Goal: Information Seeking & Learning: Learn about a topic

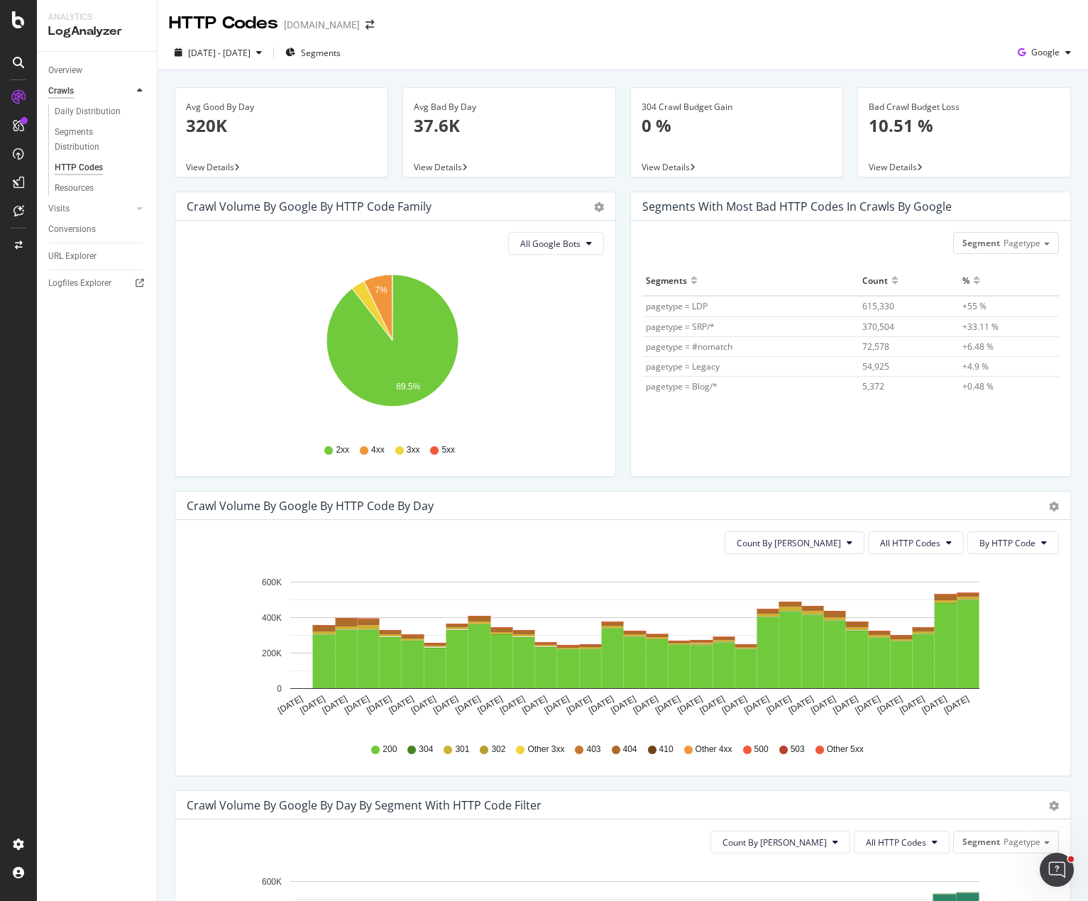
click at [60, 89] on div "Crawls" at bounding box center [61, 91] width 26 height 15
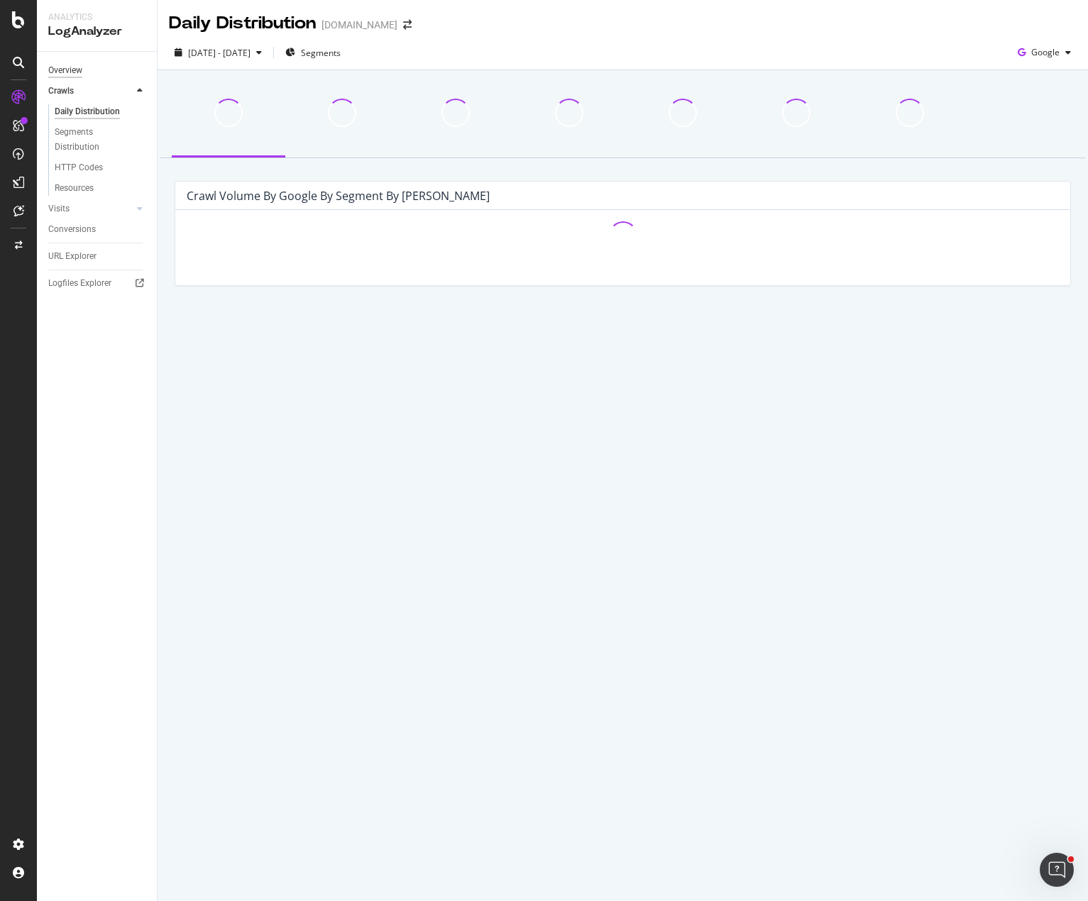
click at [65, 71] on div "Overview" at bounding box center [65, 70] width 34 height 15
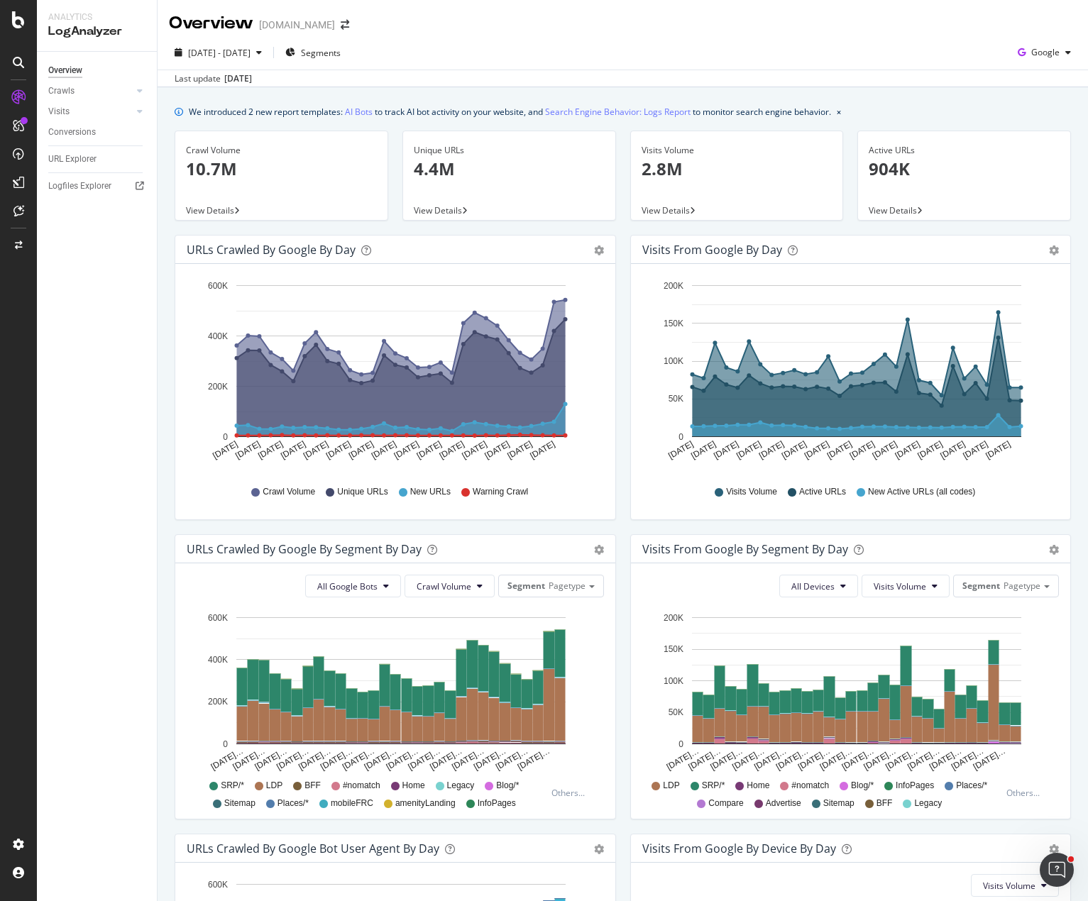
click at [740, 92] on div "We introduced 2 new report templates: AI Bots to track AI bot activity on your …" at bounding box center [623, 634] width 930 height 1095
click at [341, 58] on span "Segments" at bounding box center [321, 53] width 40 height 12
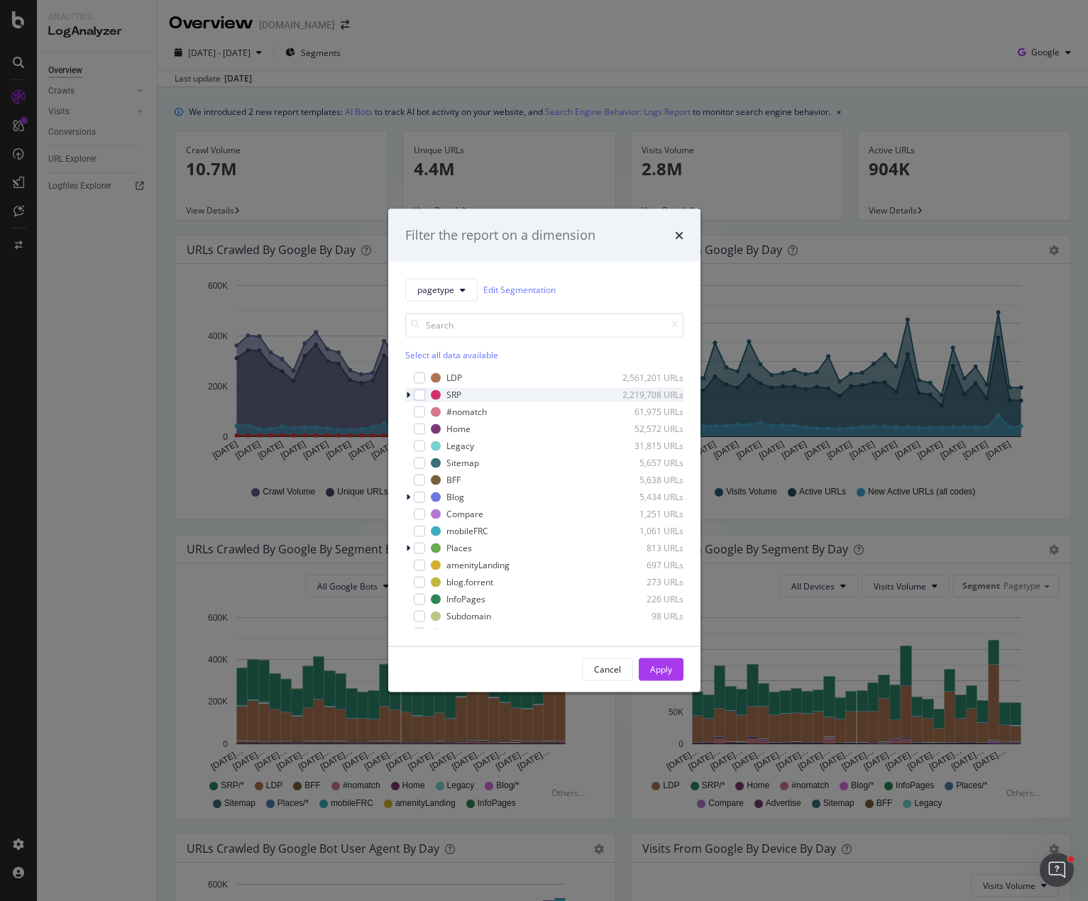
click at [406, 395] on icon "modal" at bounding box center [408, 394] width 4 height 9
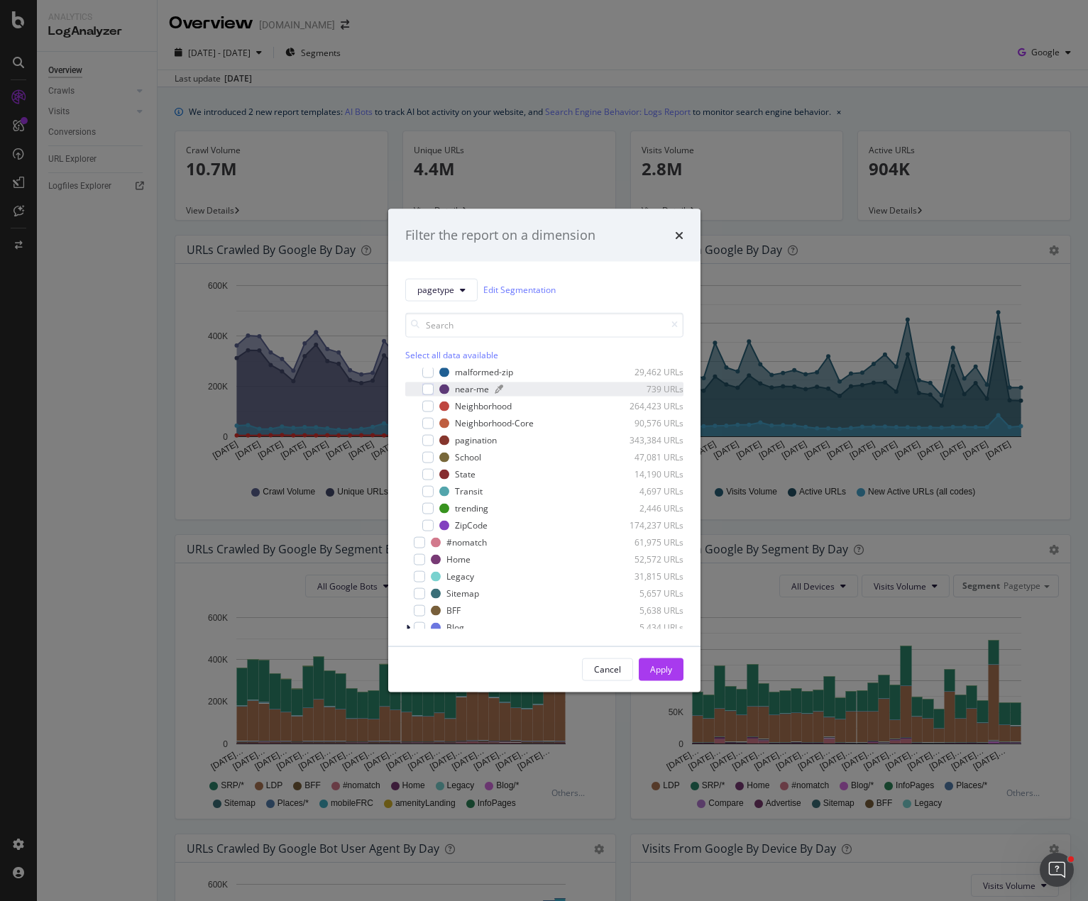
scroll to position [71, 0]
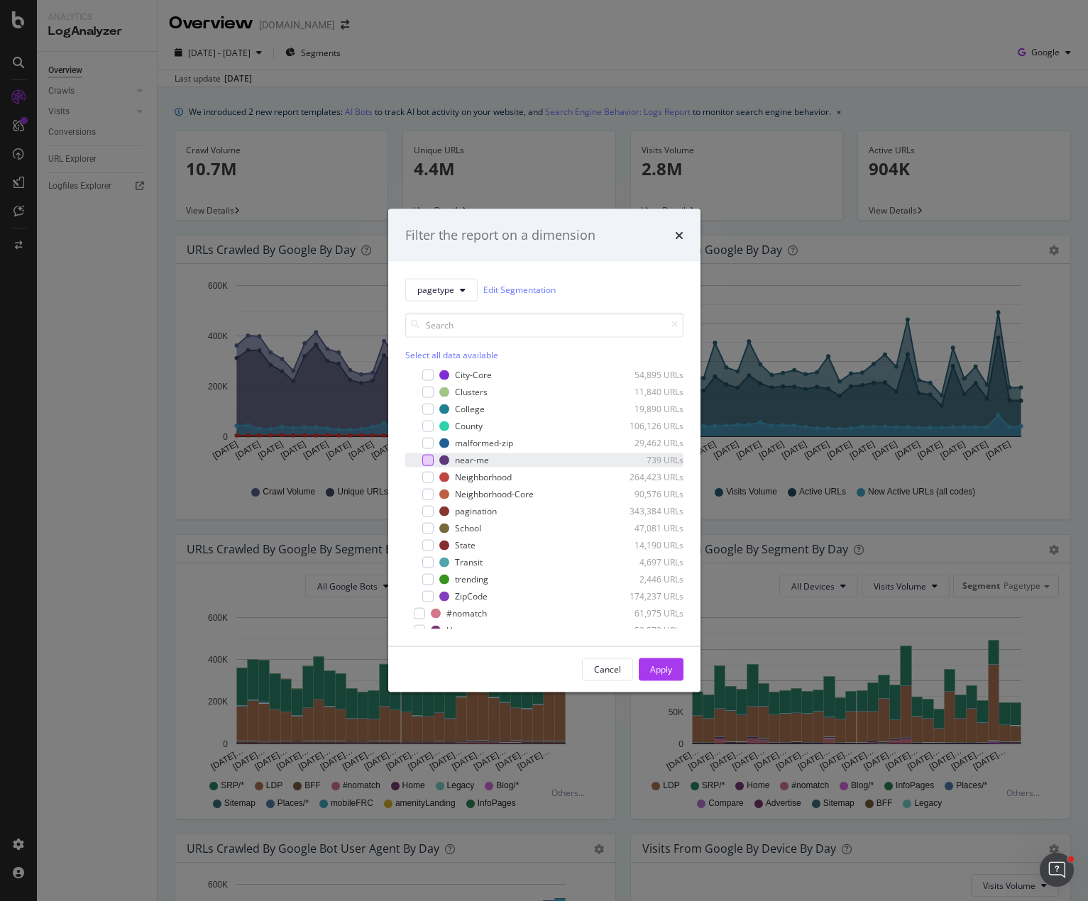
click at [428, 461] on div "modal" at bounding box center [427, 459] width 11 height 11
click at [655, 666] on div "Apply" at bounding box center [661, 669] width 22 height 12
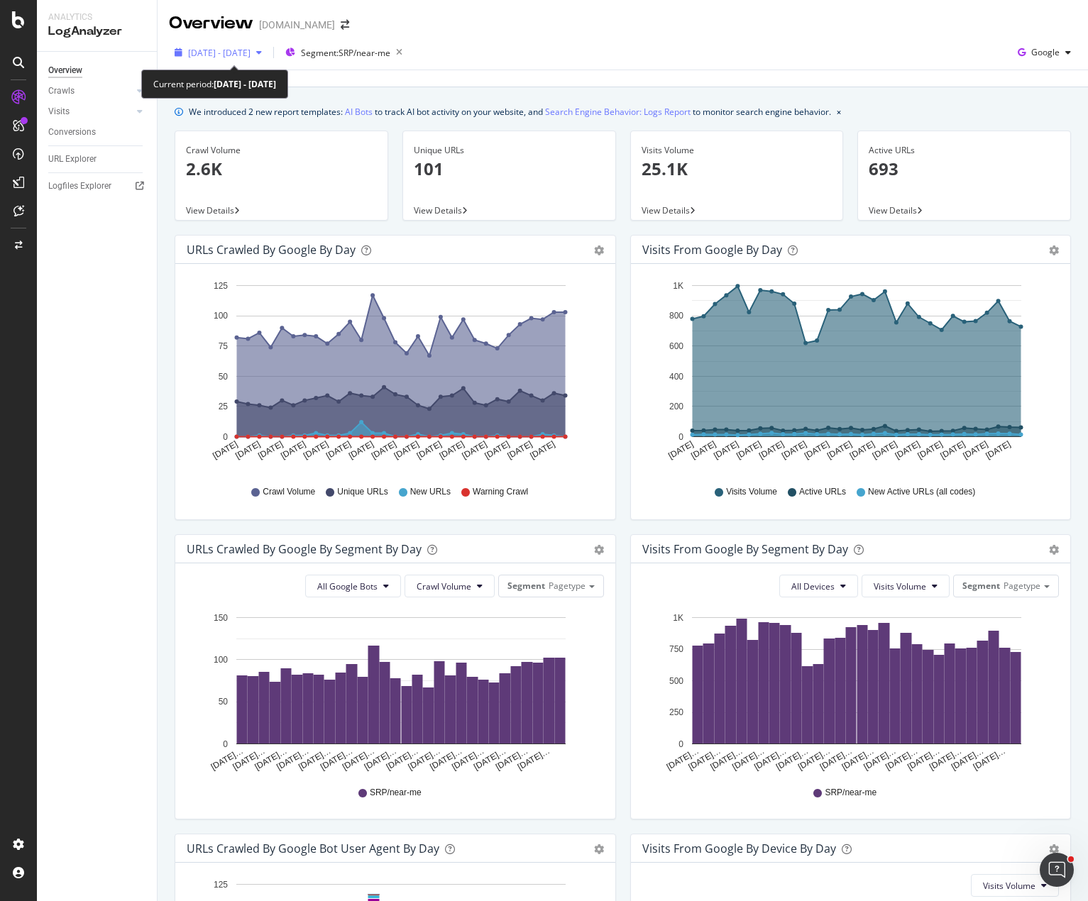
click at [250, 54] on span "[DATE] - [DATE]" at bounding box center [219, 53] width 62 height 12
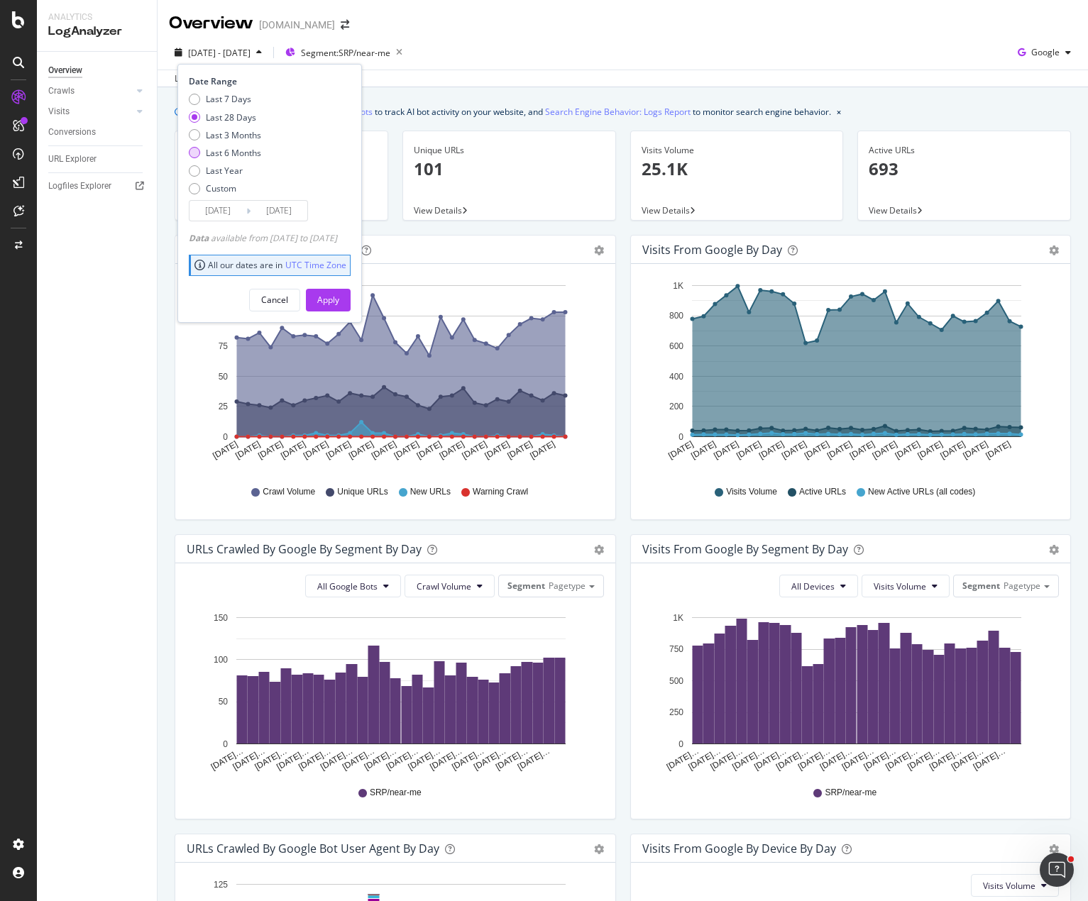
click at [223, 152] on div "Last 6 Months" at bounding box center [233, 153] width 55 height 12
type input "[DATE]"
click at [339, 297] on div "Apply" at bounding box center [328, 300] width 22 height 12
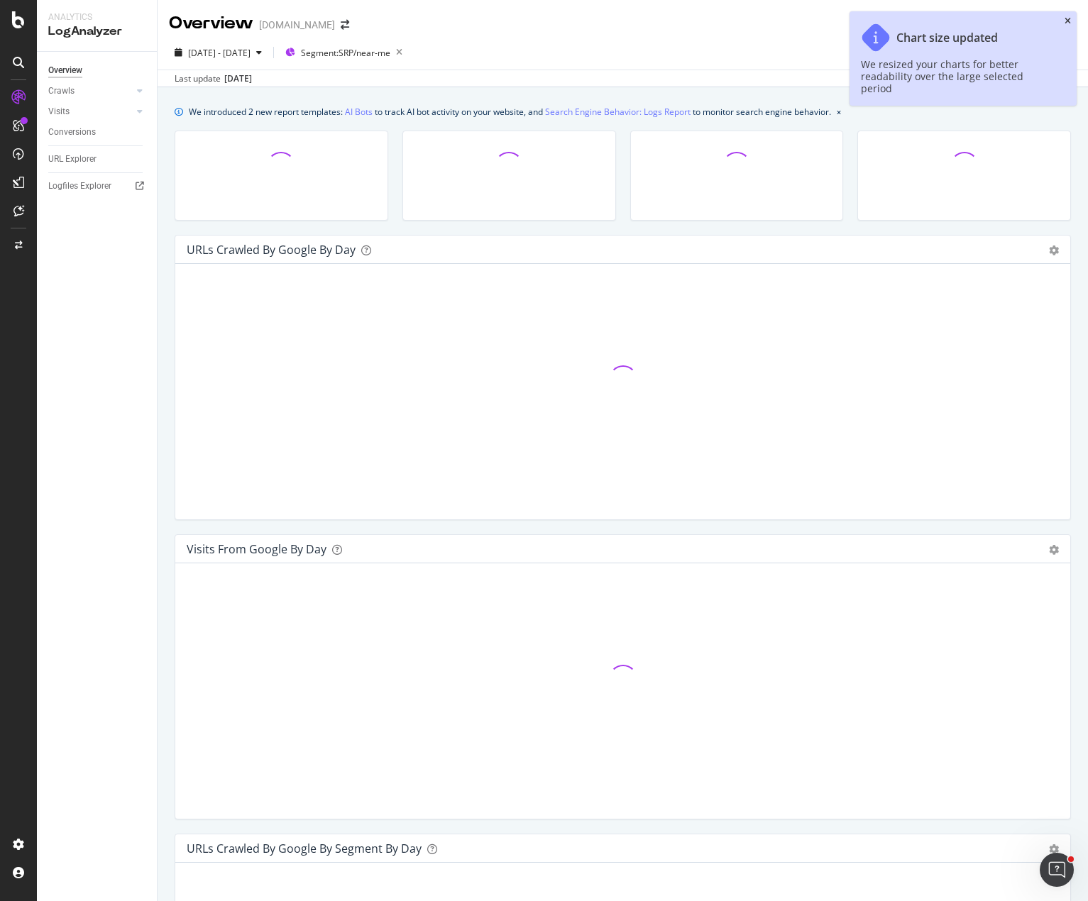
click at [1066, 20] on icon "close toast" at bounding box center [1067, 21] width 6 height 9
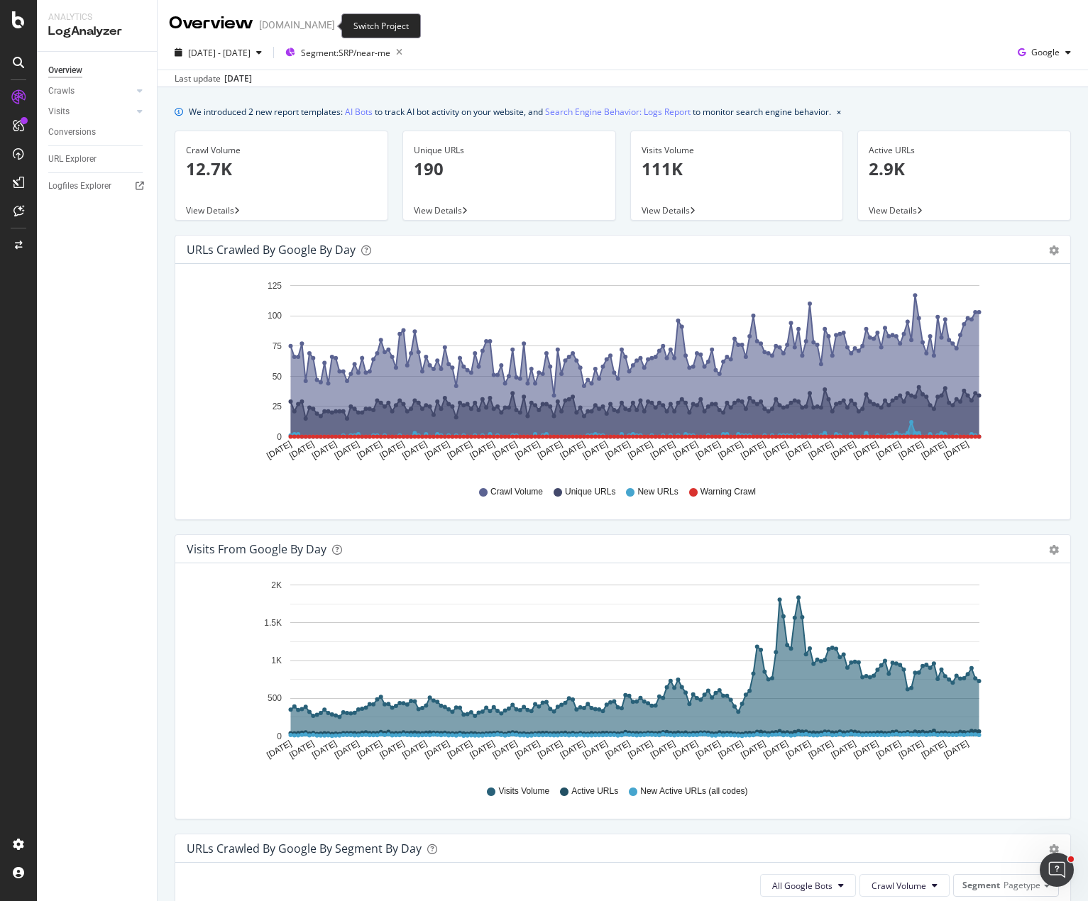
click at [335, 23] on span at bounding box center [345, 25] width 20 height 10
click at [341, 24] on icon "arrow-right-arrow-left" at bounding box center [345, 25] width 9 height 10
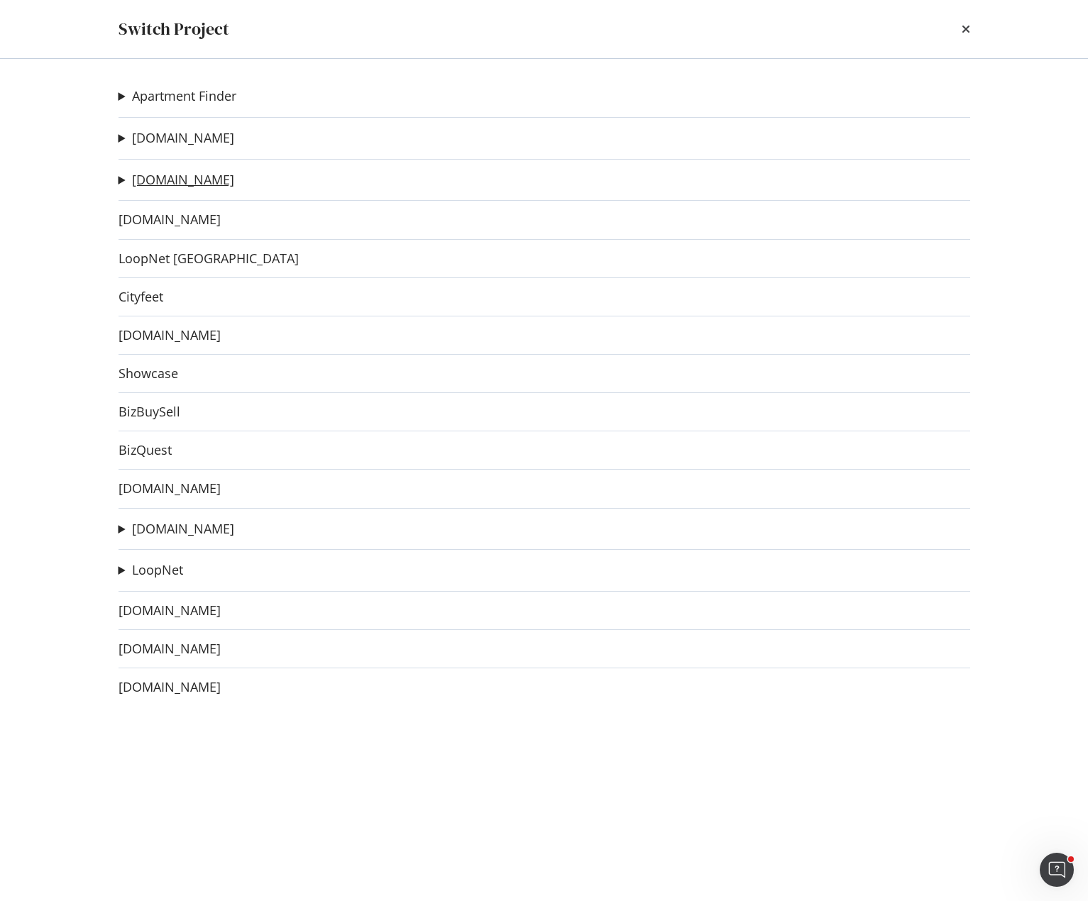
click at [184, 184] on link "[DOMAIN_NAME]" at bounding box center [183, 179] width 102 height 15
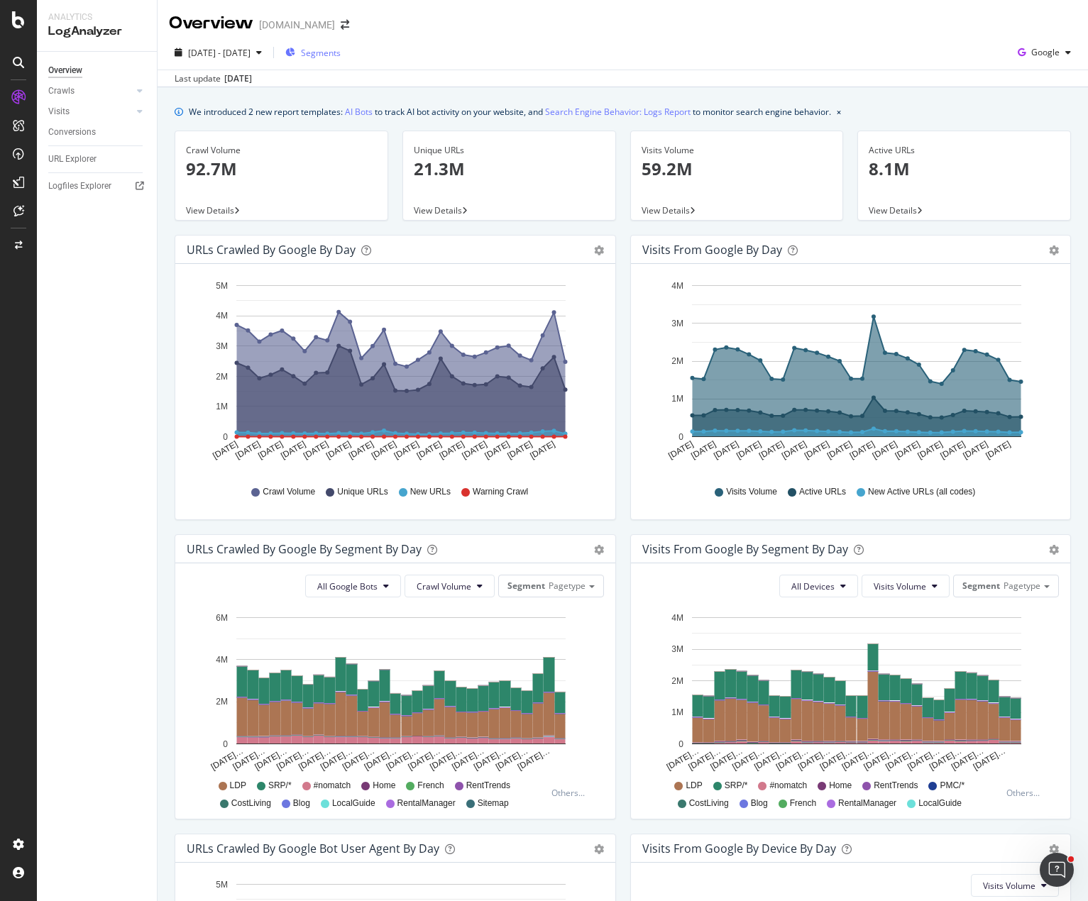
click at [338, 54] on span "Segments" at bounding box center [321, 53] width 40 height 12
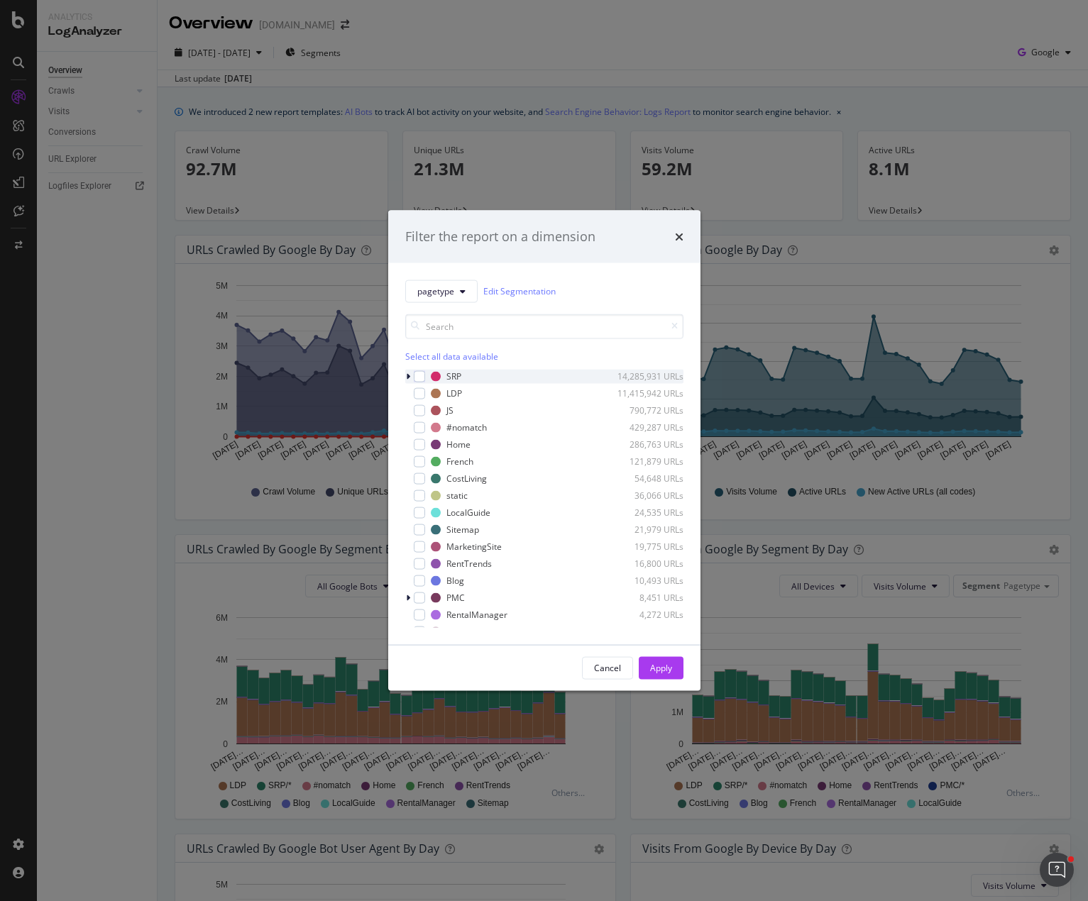
click at [409, 373] on icon "modal" at bounding box center [408, 376] width 4 height 9
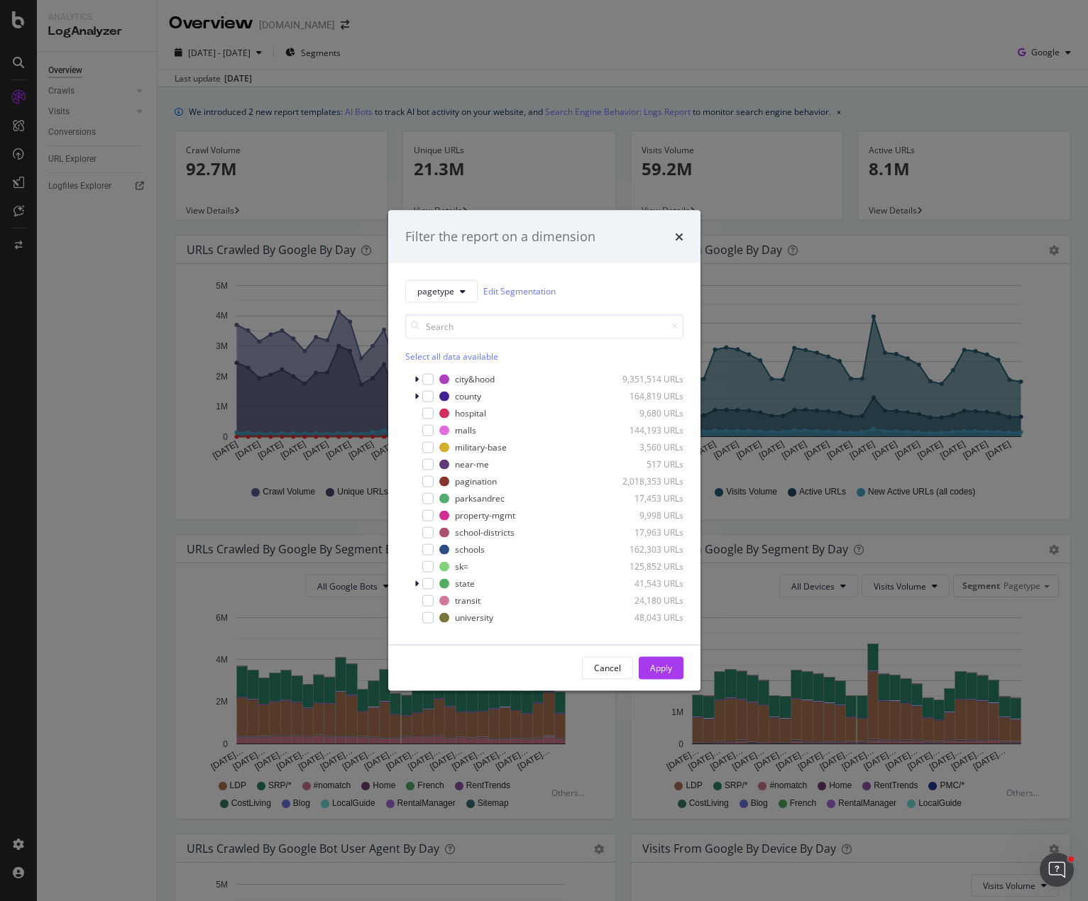
scroll to position [71, 0]
click at [429, 442] on div "modal" at bounding box center [427, 441] width 11 height 11
click at [662, 665] on div "Apply" at bounding box center [661, 668] width 22 height 12
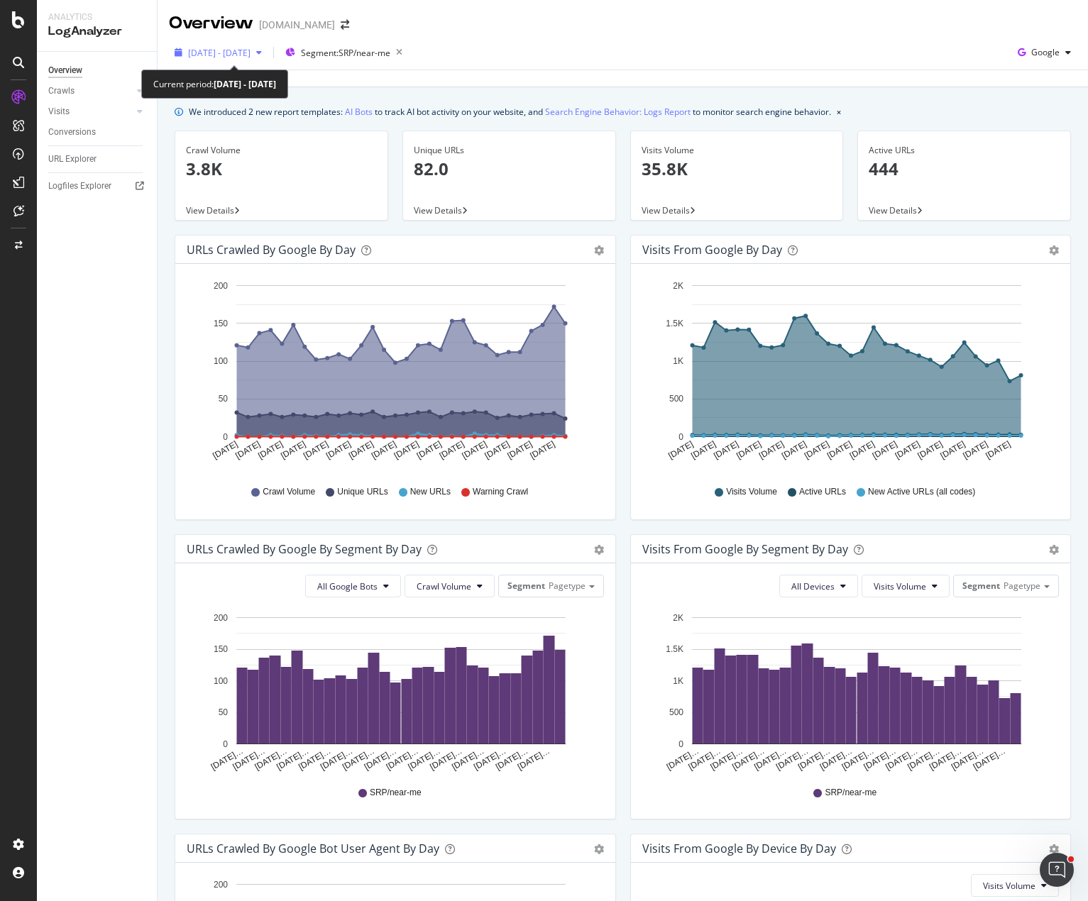
click at [250, 51] on span "[DATE] - [DATE]" at bounding box center [219, 53] width 62 height 12
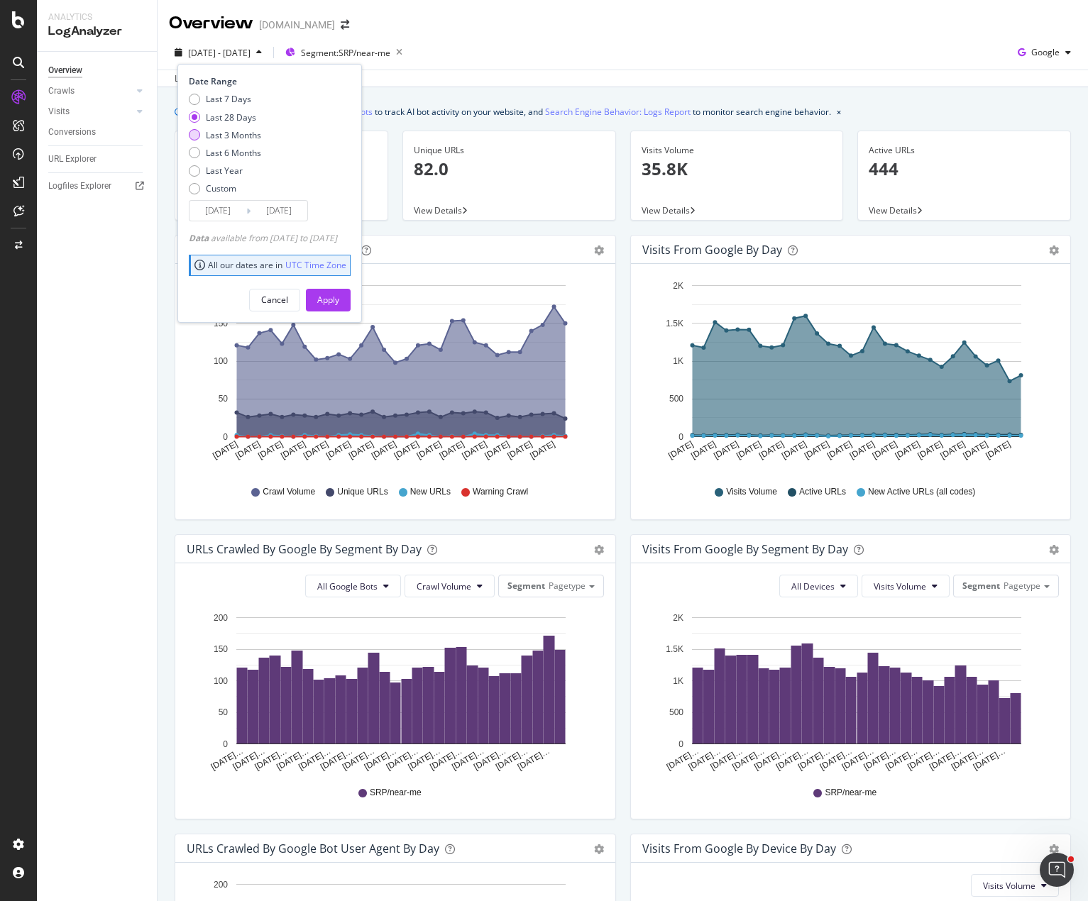
click at [214, 134] on div "Last 3 Months" at bounding box center [233, 135] width 55 height 12
type input "[DATE]"
click at [339, 302] on div "Apply" at bounding box center [328, 300] width 22 height 12
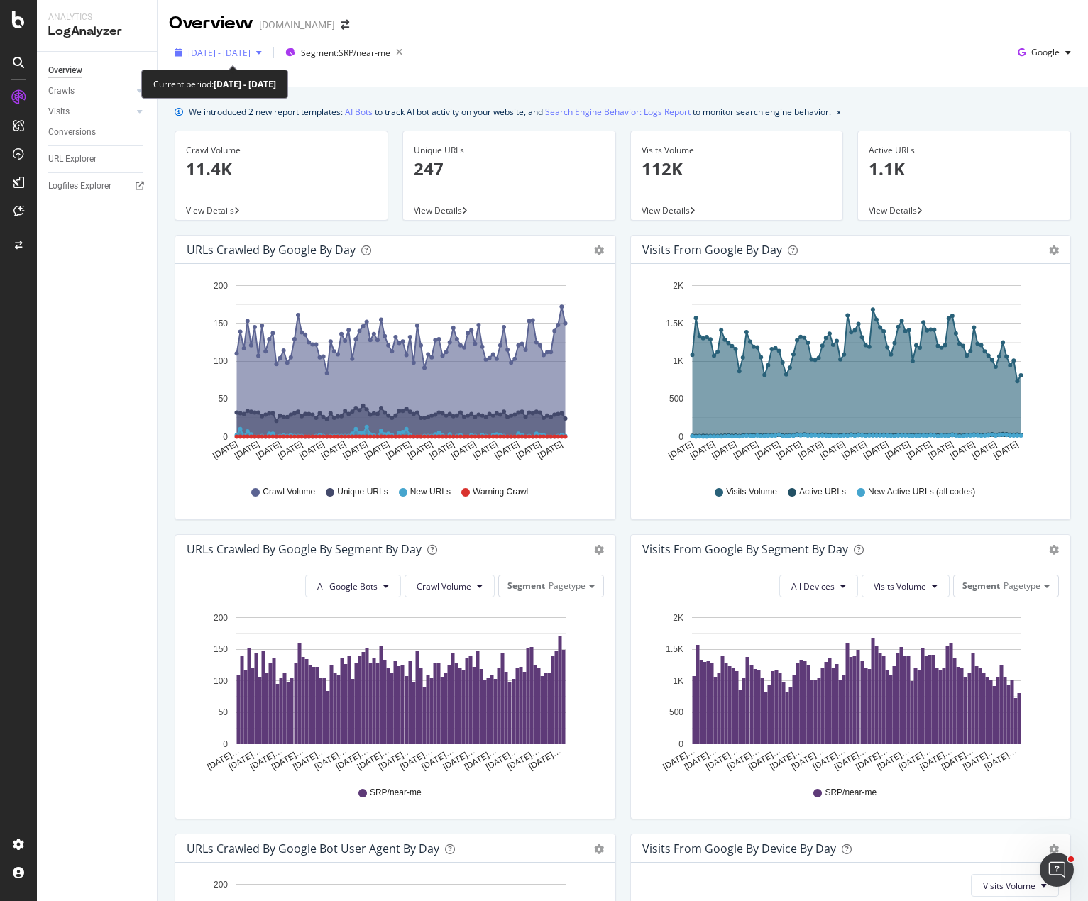
click at [250, 53] on span "[DATE] - [DATE]" at bounding box center [219, 53] width 62 height 12
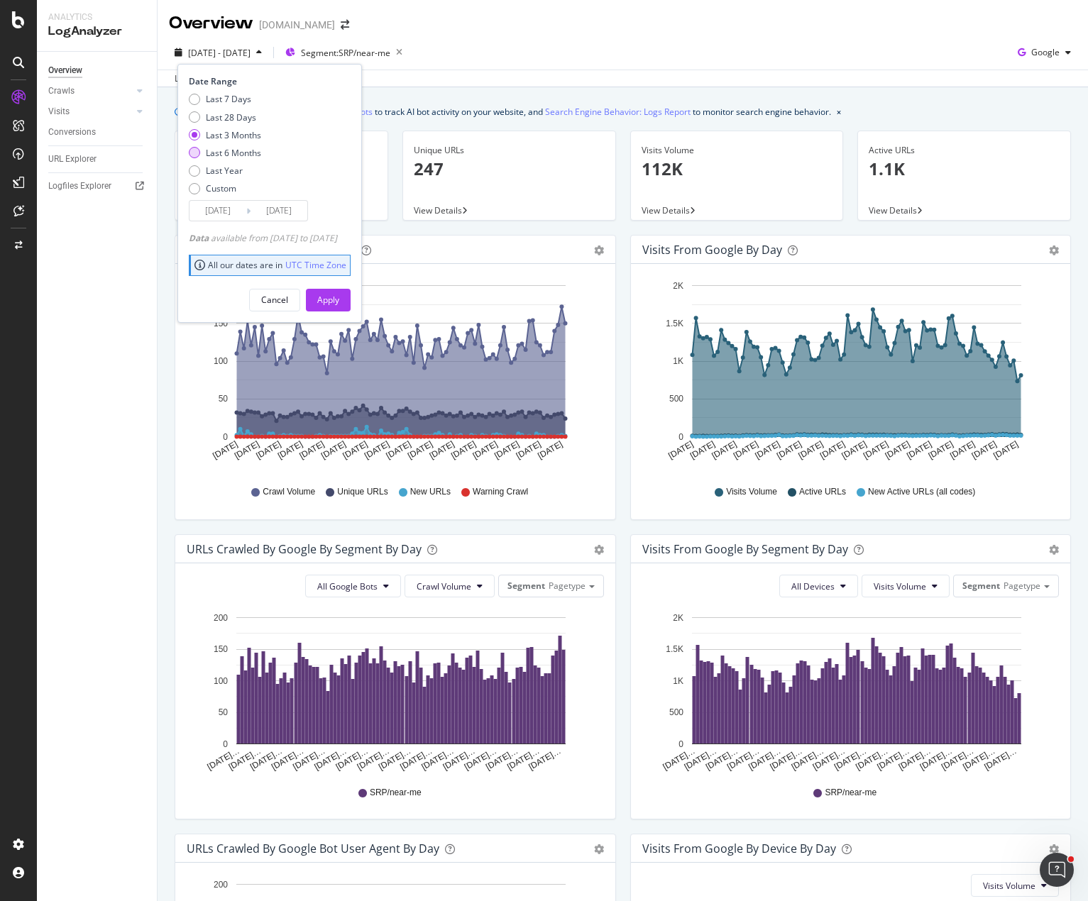
click at [226, 153] on div "Last 6 Months" at bounding box center [233, 153] width 55 height 12
type input "[DATE]"
click at [339, 299] on div "Apply" at bounding box center [328, 300] width 22 height 12
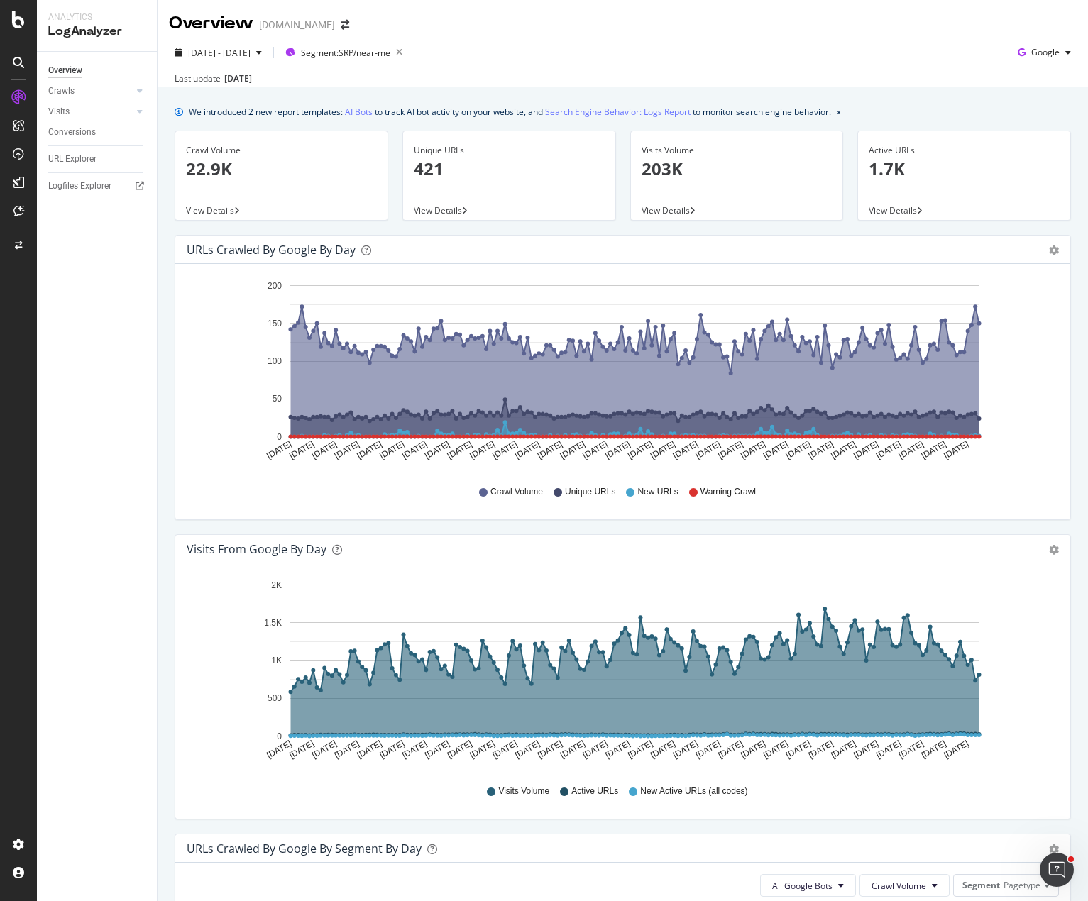
drag, startPoint x: 809, startPoint y: 55, endPoint x: 797, endPoint y: 53, distance: 11.5
click at [807, 55] on div "[DATE] - [DATE] Segment: SRP/near-me Google" at bounding box center [623, 55] width 930 height 28
click at [636, 40] on div "[DATE] - [DATE] Segment: SRP/near-me Google Last update [DATE]" at bounding box center [623, 61] width 930 height 52
